Goal: Use online tool/utility: Utilize a website feature to perform a specific function

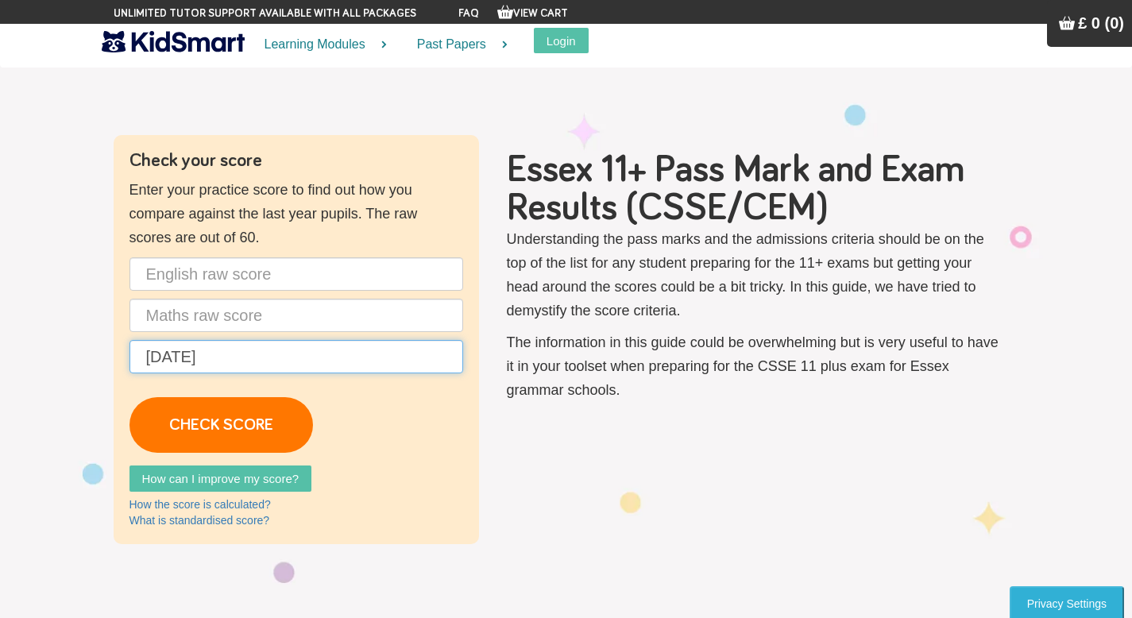
click at [305, 362] on input "[DATE]" at bounding box center [296, 356] width 334 height 33
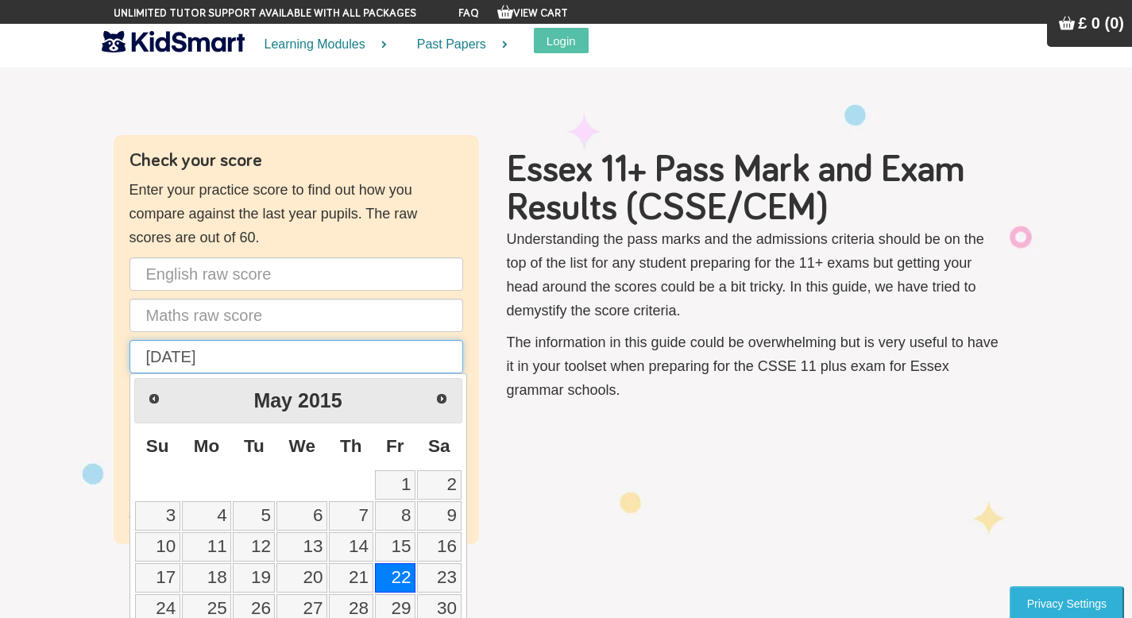
click at [296, 368] on input "[DATE]" at bounding box center [296, 356] width 334 height 33
click at [668, 388] on p "The information in this guide could be overwhelming but is very useful to have …" at bounding box center [755, 365] width 496 height 71
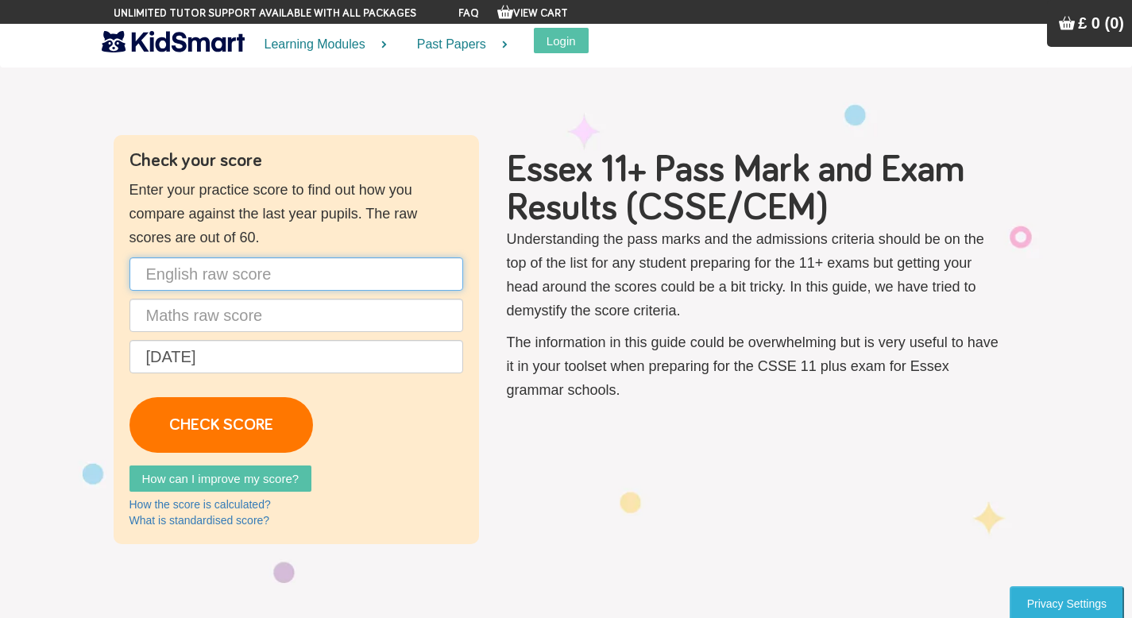
click at [311, 275] on input "text" at bounding box center [296, 273] width 334 height 33
click at [307, 282] on input "text" at bounding box center [296, 273] width 334 height 33
type input "36"
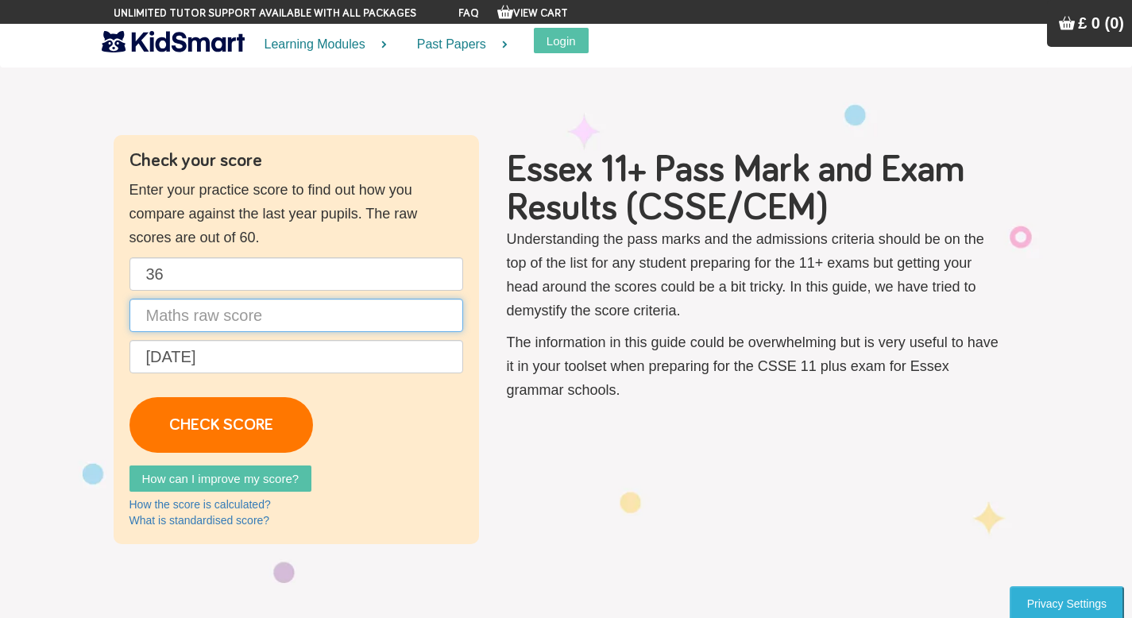
click at [283, 318] on input "text" at bounding box center [296, 315] width 334 height 33
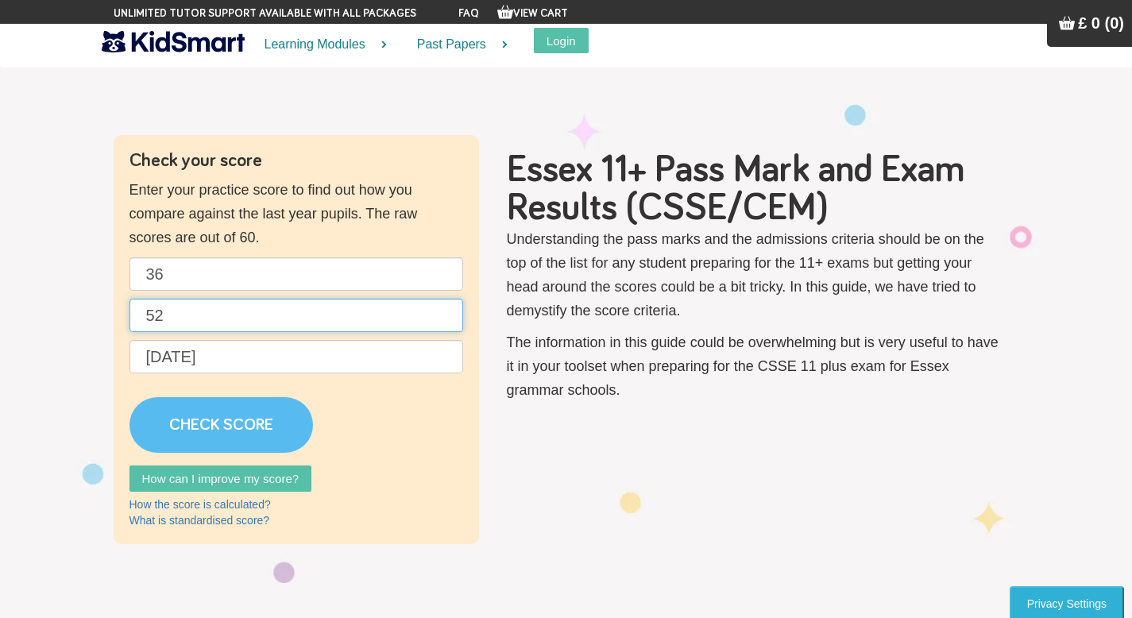
type input "52"
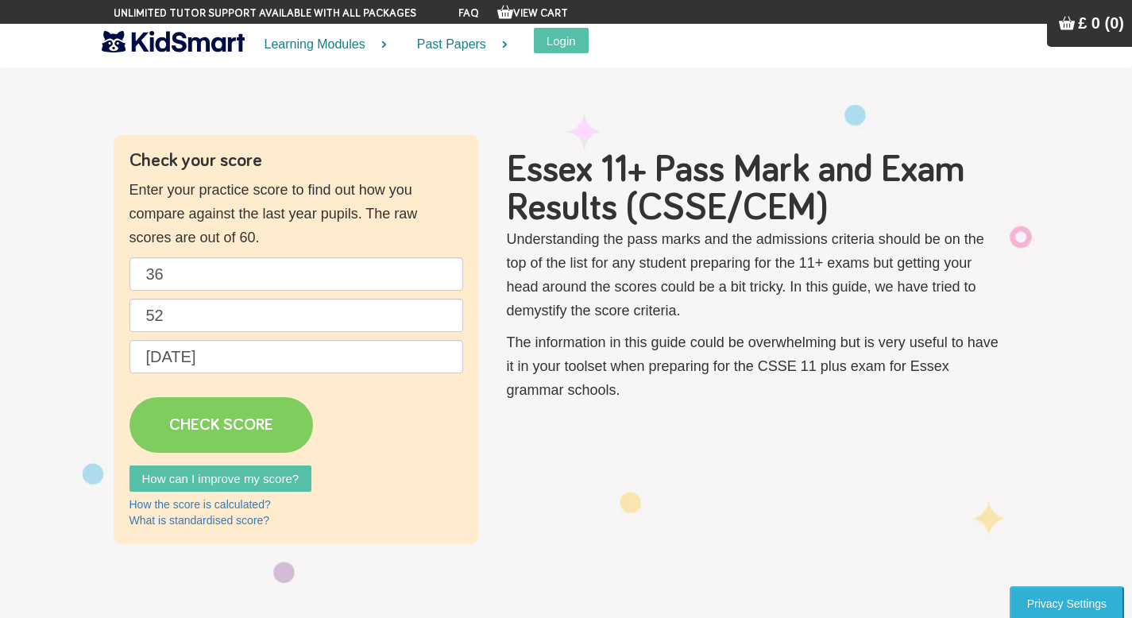
click at [244, 442] on link "CHECK SCORE" at bounding box center [220, 425] width 183 height 56
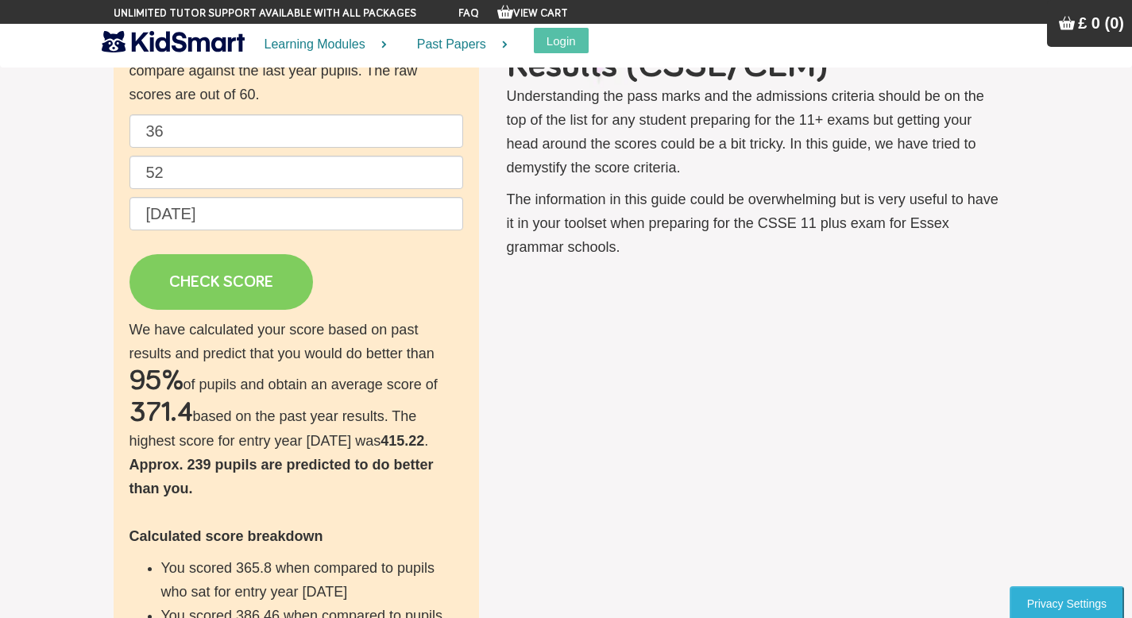
scroll to position [154, 0]
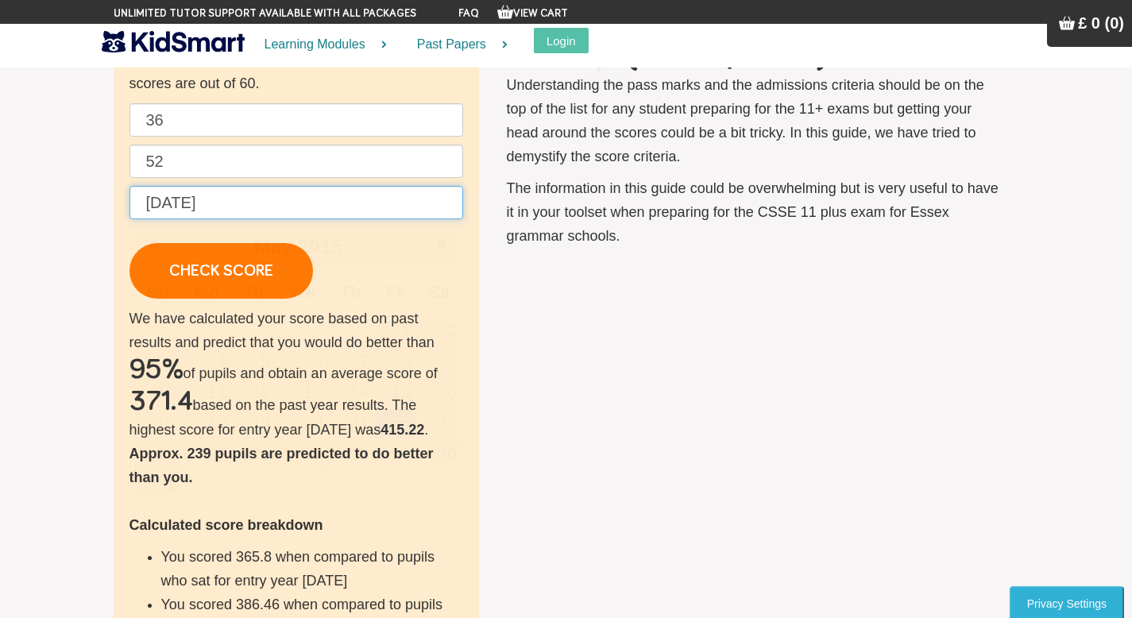
click at [345, 191] on input "[DATE]" at bounding box center [296, 202] width 334 height 33
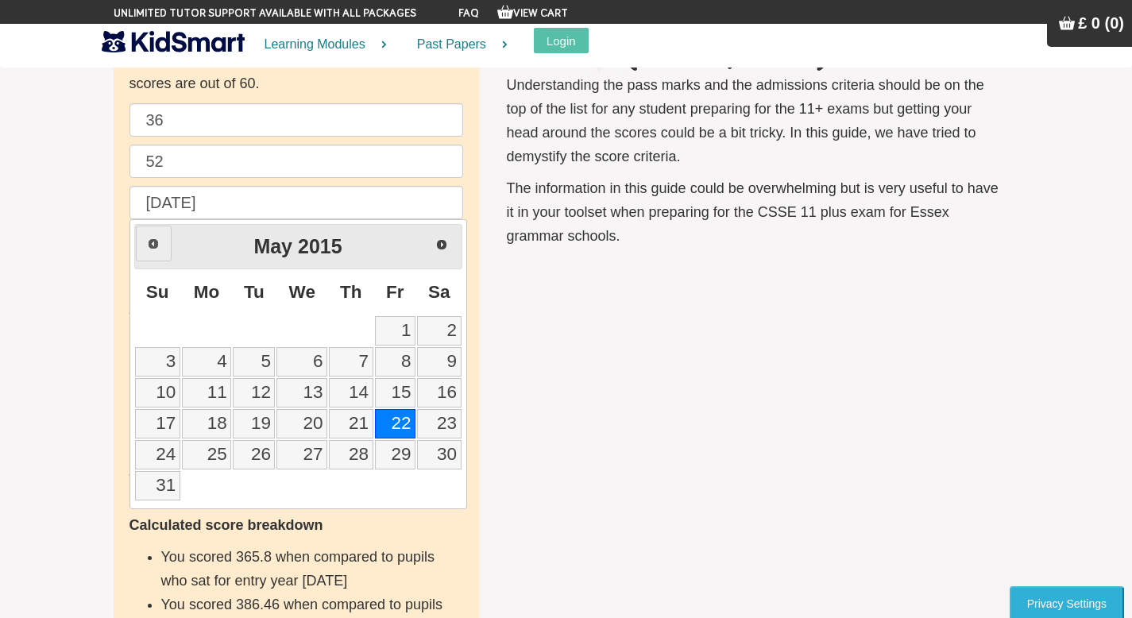
click at [160, 243] on link "Prev" at bounding box center [154, 244] width 36 height 36
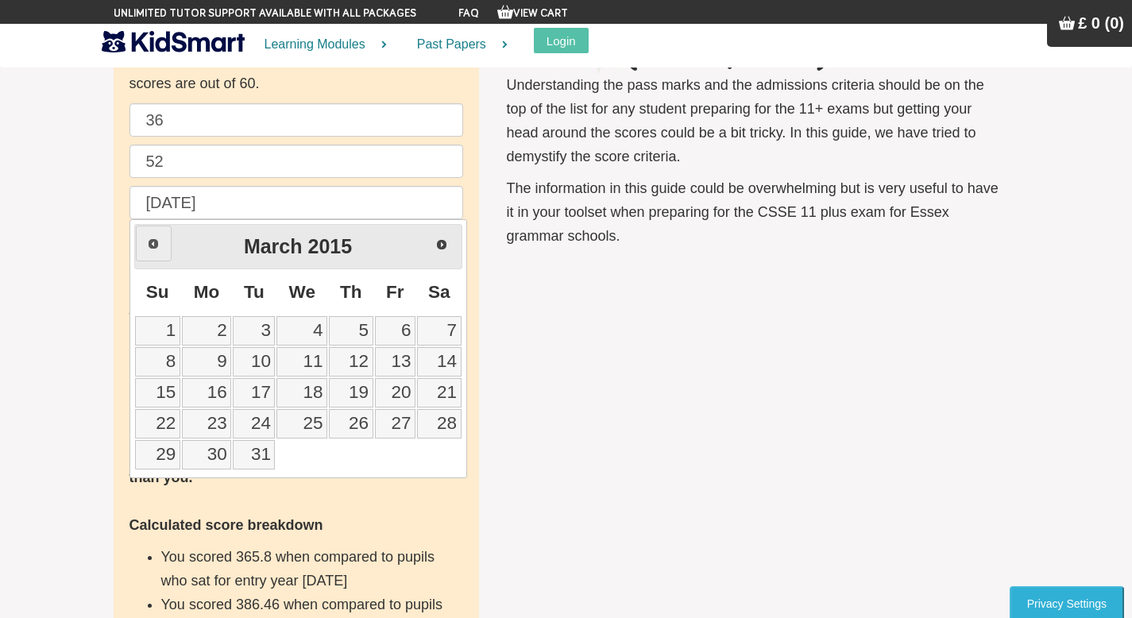
click at [160, 243] on link "Prev" at bounding box center [154, 244] width 36 height 36
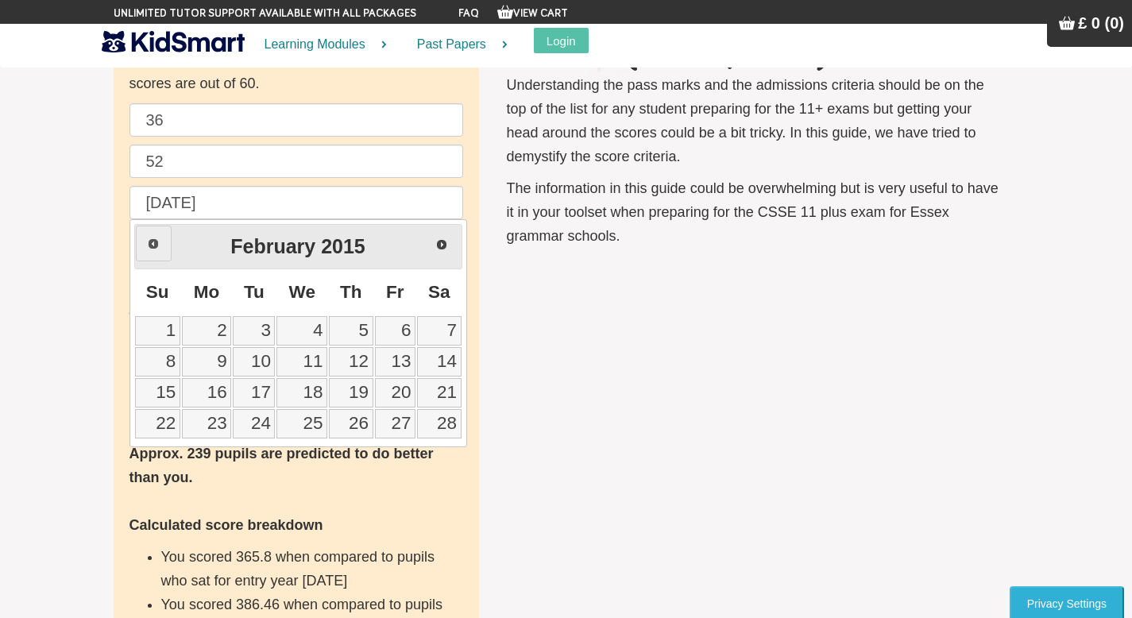
click at [160, 243] on link "Prev" at bounding box center [154, 244] width 36 height 36
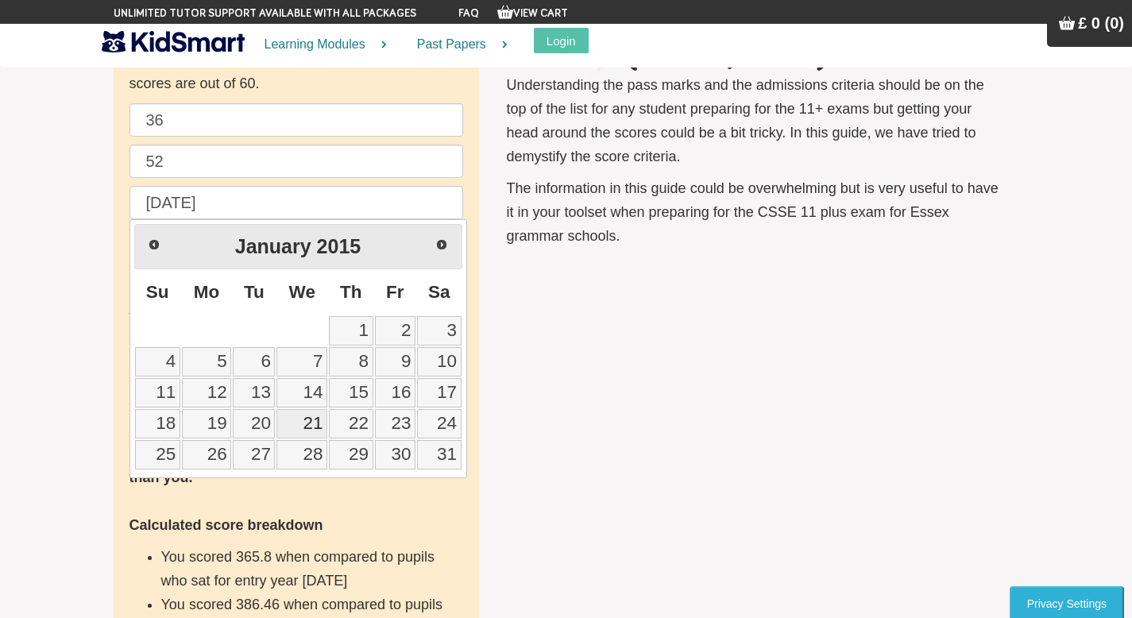
click at [283, 437] on link "21" at bounding box center [301, 423] width 51 height 29
type input "[DATE]"
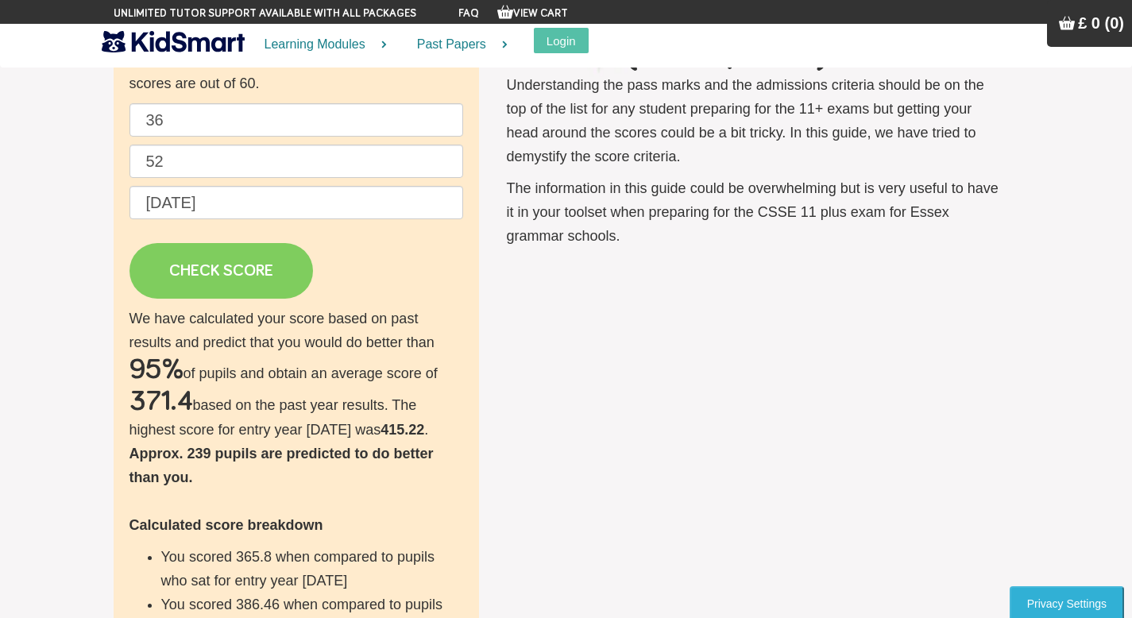
click at [232, 286] on link "CHECK SCORE" at bounding box center [220, 271] width 183 height 56
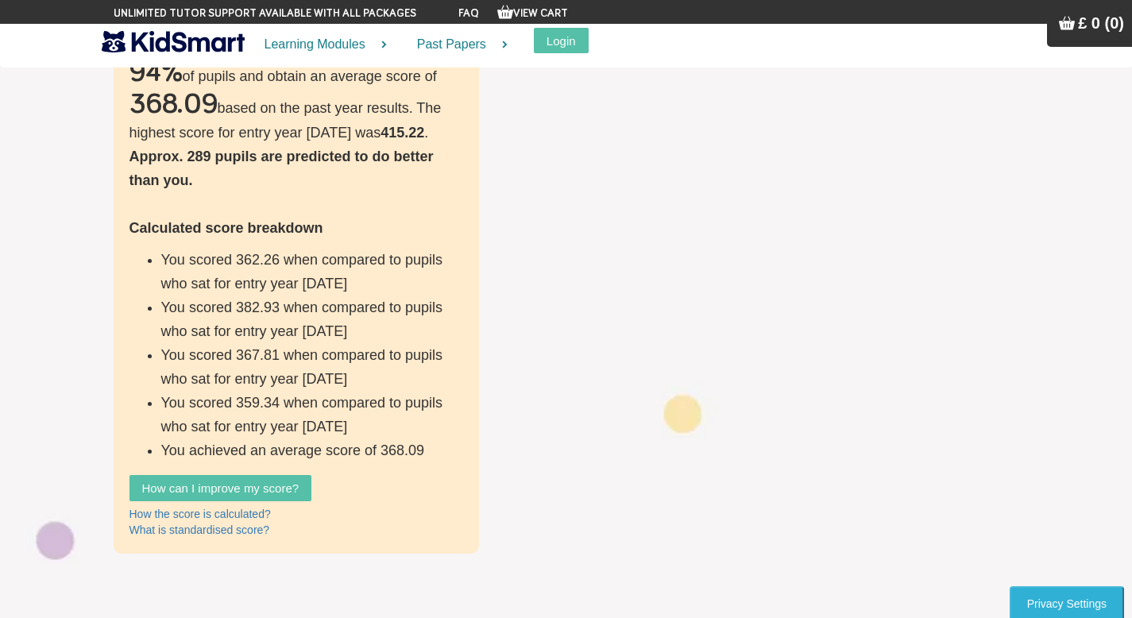
scroll to position [372, 0]
